Goal: Task Accomplishment & Management: Manage account settings

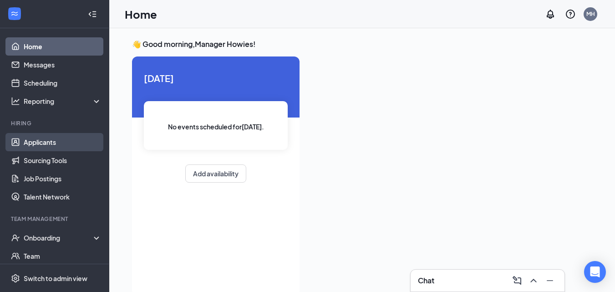
click at [44, 147] on link "Applicants" at bounding box center [63, 142] width 78 height 18
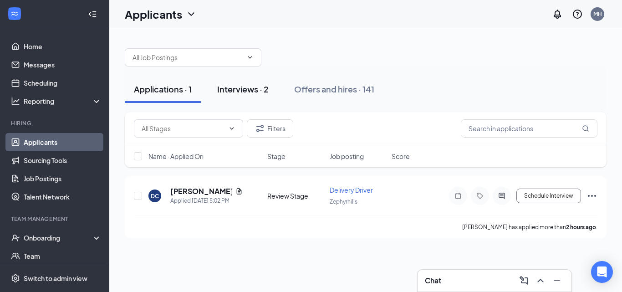
click at [258, 92] on div "Interviews · 2" at bounding box center [242, 88] width 51 height 11
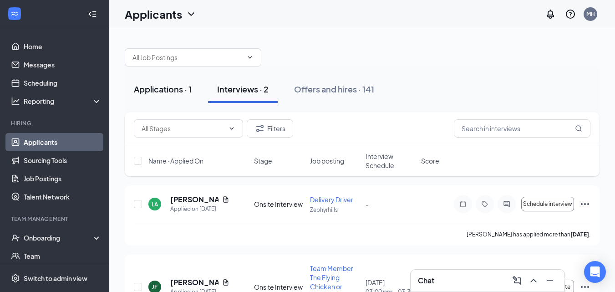
click at [173, 93] on div "Applications · 1" at bounding box center [163, 88] width 58 height 11
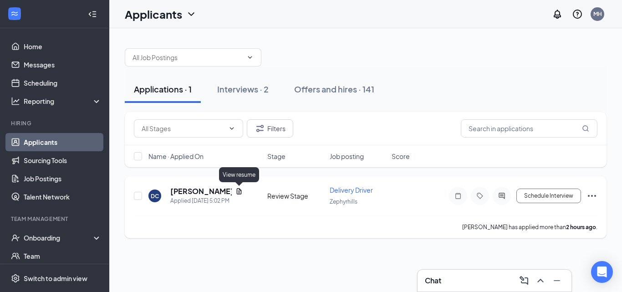
click at [238, 191] on icon "Document" at bounding box center [238, 191] width 7 height 7
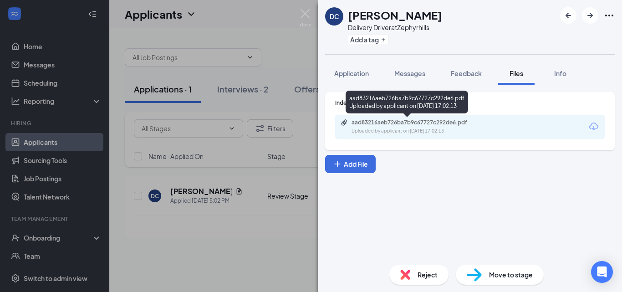
click at [385, 127] on div "aad83216aeb726ba7b9c67727c292de6.pdf Uploaded by applicant on [DATE] 17:02:13" at bounding box center [415, 127] width 148 height 16
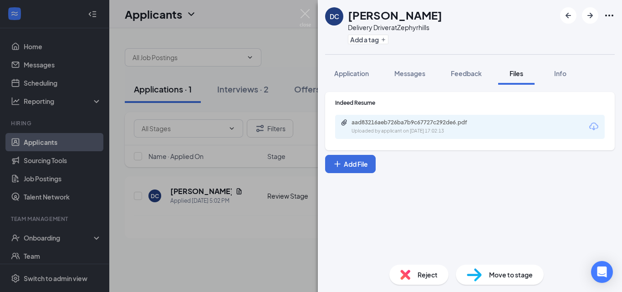
click at [407, 274] on img at bounding box center [405, 275] width 10 height 10
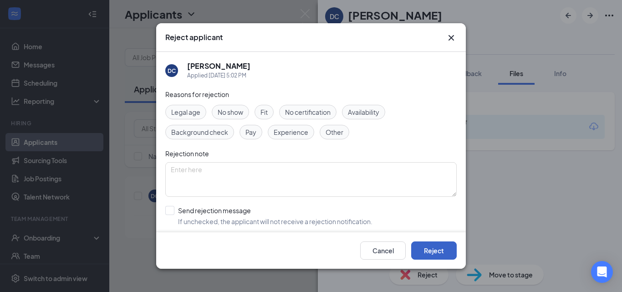
click at [422, 247] on button "Reject" at bounding box center [434, 250] width 46 height 18
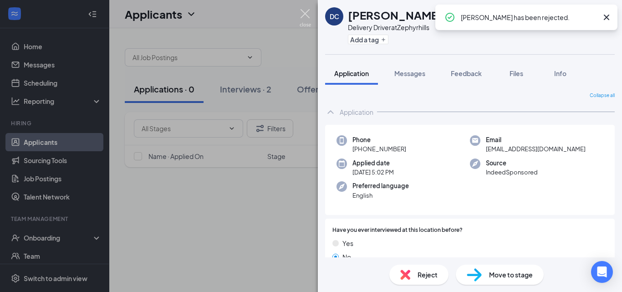
click at [306, 16] on img at bounding box center [305, 18] width 11 height 18
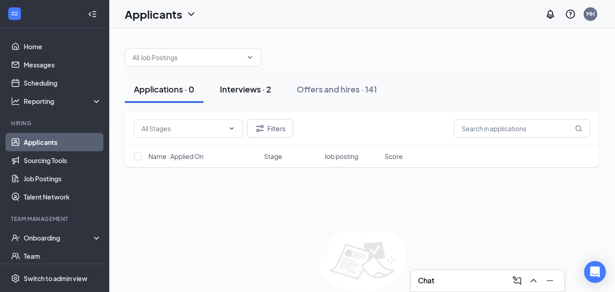
click at [256, 88] on div "Interviews · 2" at bounding box center [245, 88] width 51 height 11
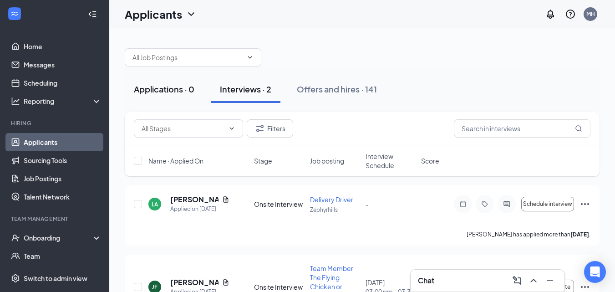
click at [188, 87] on div "Applications · 0" at bounding box center [164, 88] width 61 height 11
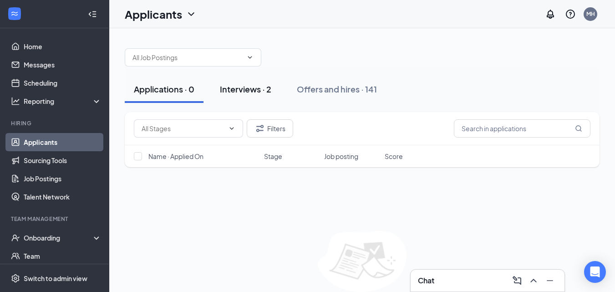
click at [246, 88] on div "Interviews · 2" at bounding box center [245, 88] width 51 height 11
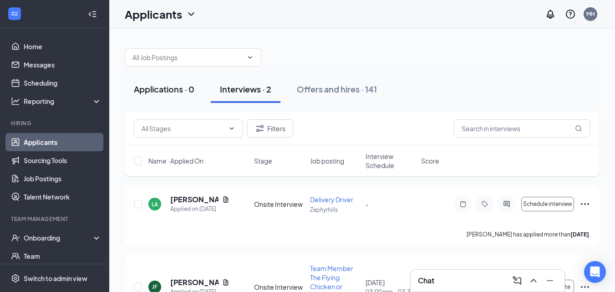
click at [153, 96] on button "Applications · 0" at bounding box center [164, 89] width 79 height 27
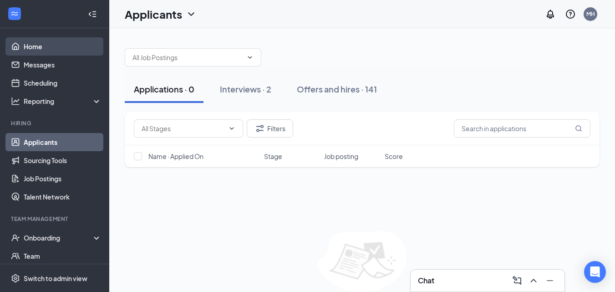
click at [31, 46] on link "Home" at bounding box center [63, 46] width 78 height 18
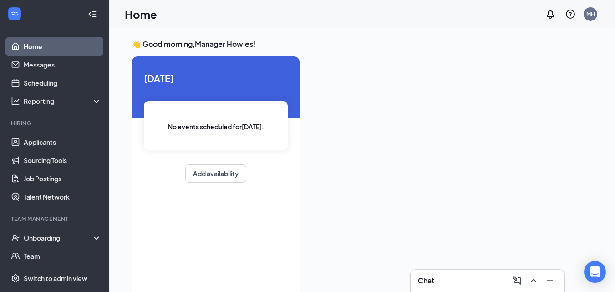
scroll to position [82, 0]
